Goal: Task Accomplishment & Management: Use online tool/utility

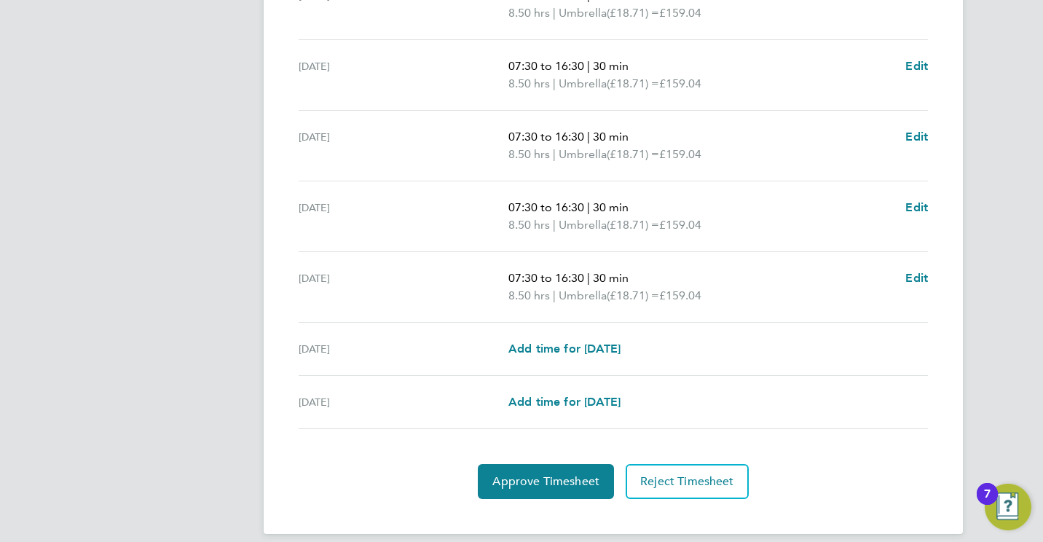
scroll to position [511, 0]
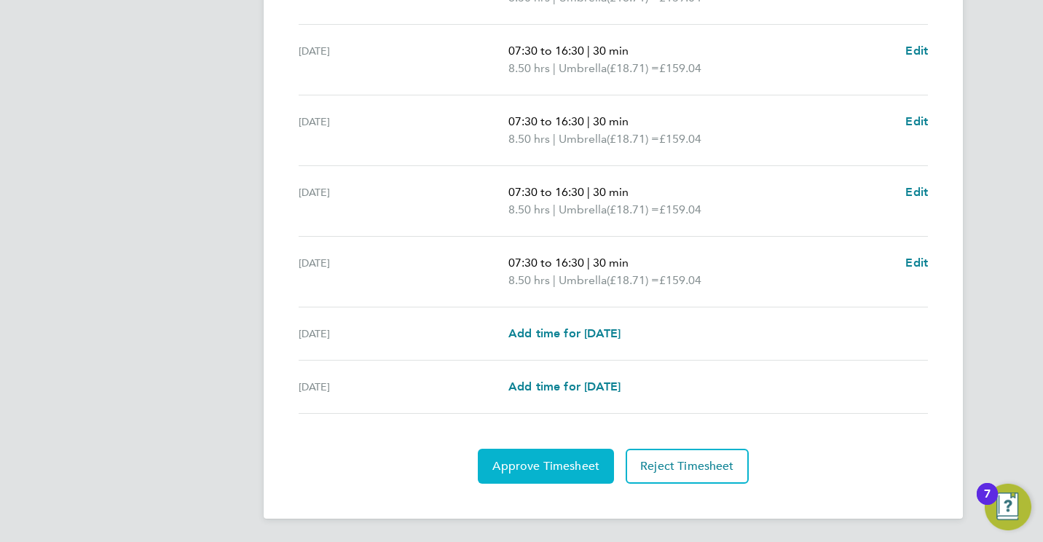
click at [586, 459] on span "Approve Timesheet" at bounding box center [545, 466] width 107 height 15
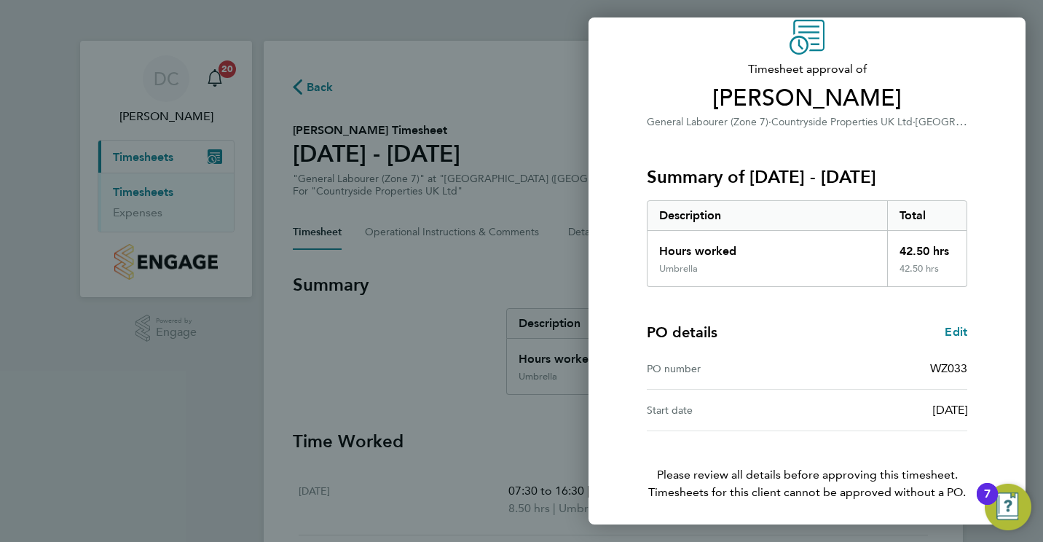
scroll to position [114, 0]
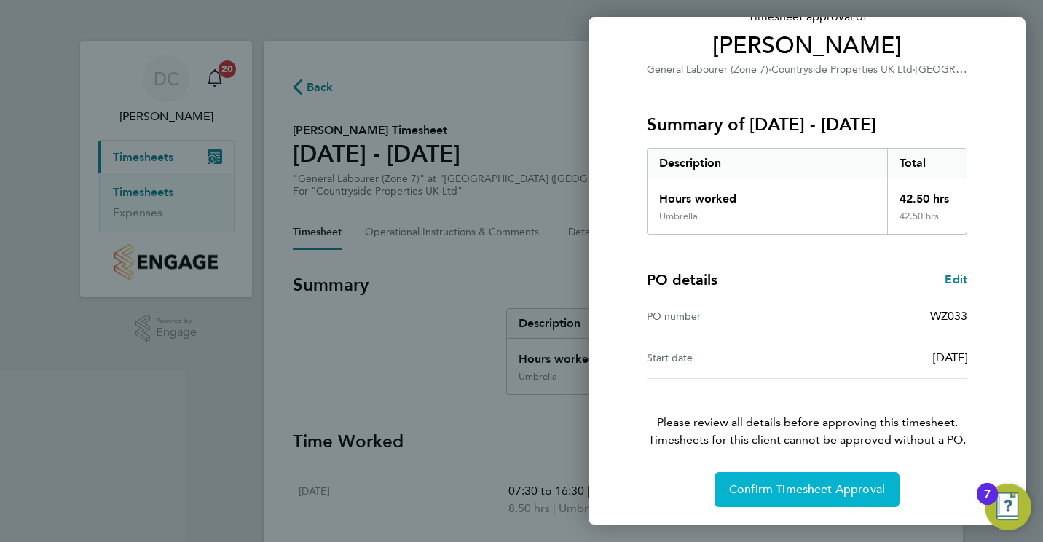
click at [769, 483] on span "Confirm Timesheet Approval" at bounding box center [807, 489] width 156 height 15
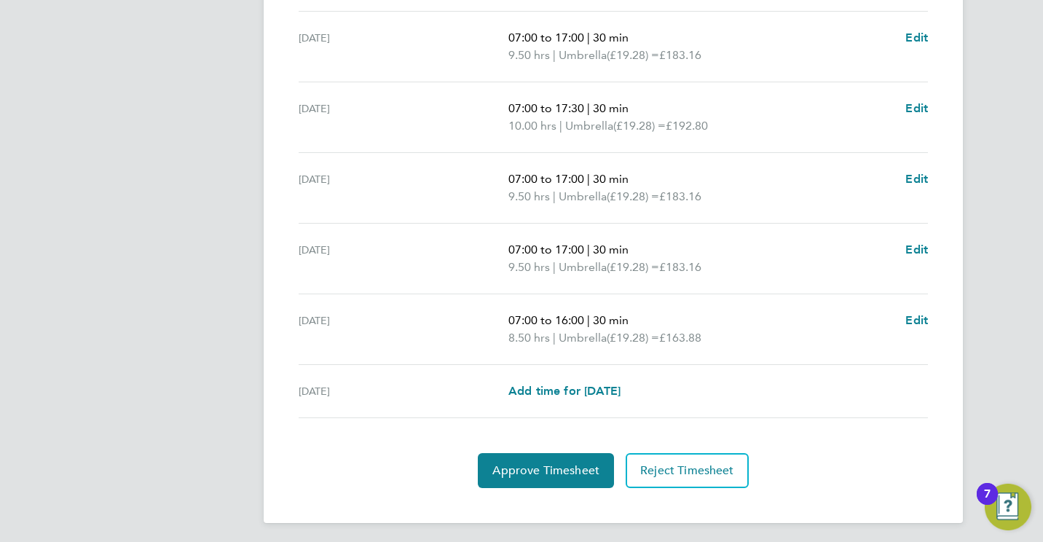
scroll to position [528, 0]
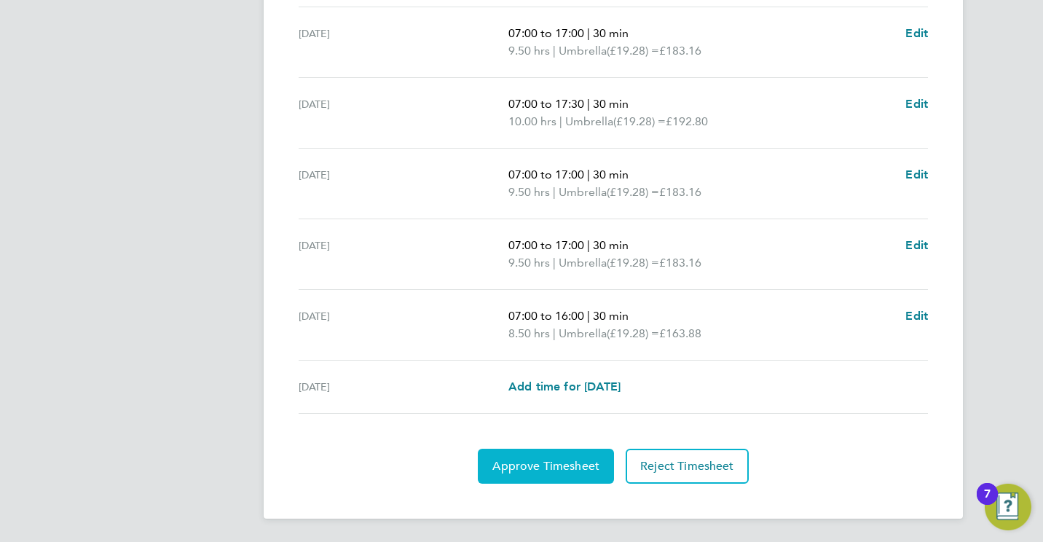
click at [579, 466] on span "Approve Timesheet" at bounding box center [545, 466] width 107 height 15
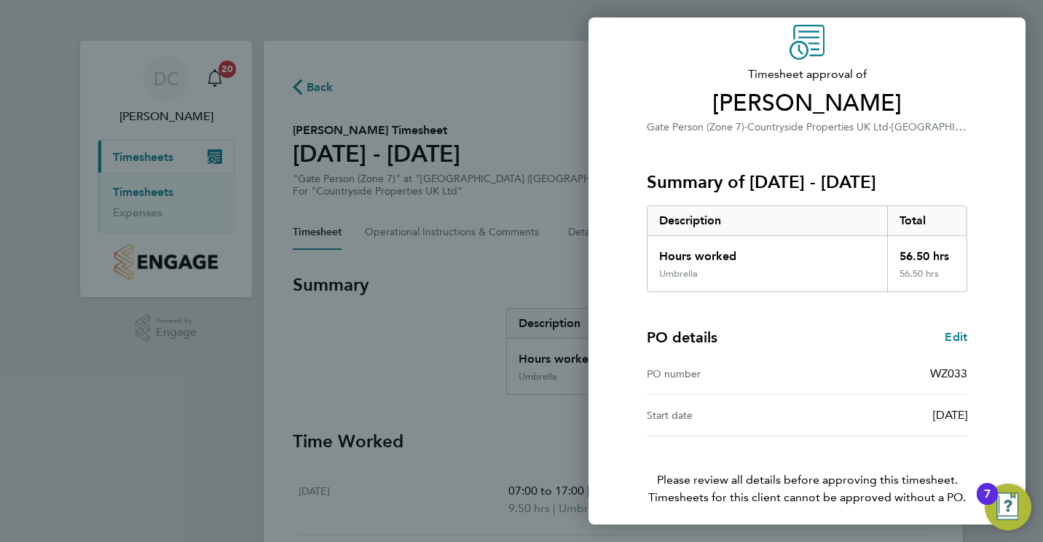
scroll to position [114, 0]
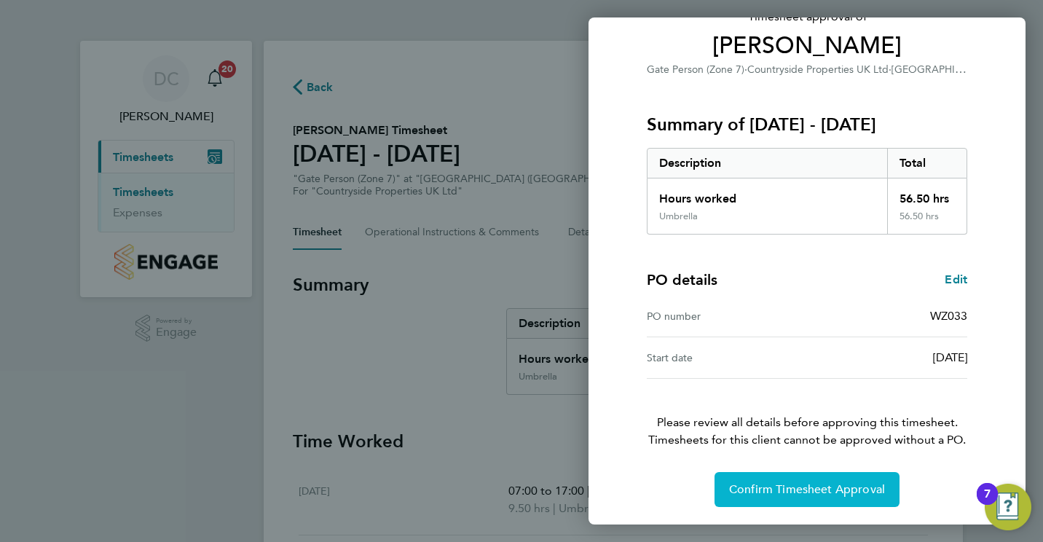
click at [779, 494] on span "Confirm Timesheet Approval" at bounding box center [807, 489] width 156 height 15
